Goal: Task Accomplishment & Management: Complete application form

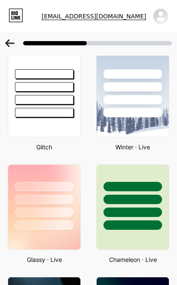
scroll to position [254, 0]
click at [138, 104] on div at bounding box center [133, 99] width 59 height 9
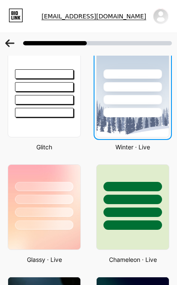
scroll to position [38, 0]
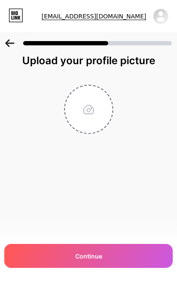
click at [95, 86] on input "file" at bounding box center [88, 109] width 47 height 47
type input "C:\fakepath\IMG_0254.jpeg"
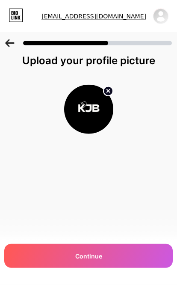
scroll to position [0, 0]
click at [134, 130] on div at bounding box center [88, 109] width 171 height 49
click at [147, 257] on div "Continue" at bounding box center [88, 256] width 169 height 24
click at [129, 256] on div "Continue" at bounding box center [88, 256] width 169 height 24
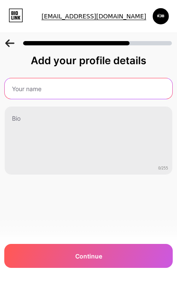
click at [136, 86] on input "text" at bounding box center [89, 88] width 168 height 21
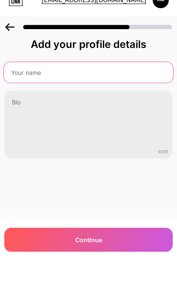
type input "J"
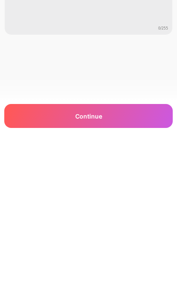
type input "[PERSON_NAME]"
click at [112, 244] on div "Continue" at bounding box center [88, 256] width 169 height 24
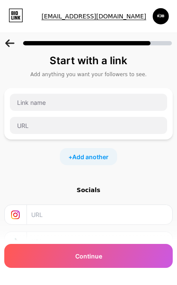
click at [139, 258] on div "Continue" at bounding box center [88, 256] width 169 height 24
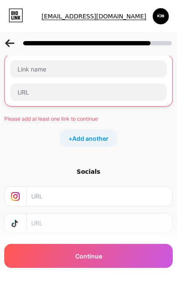
scroll to position [71, 0]
